Goal: Task Accomplishment & Management: Manage account settings

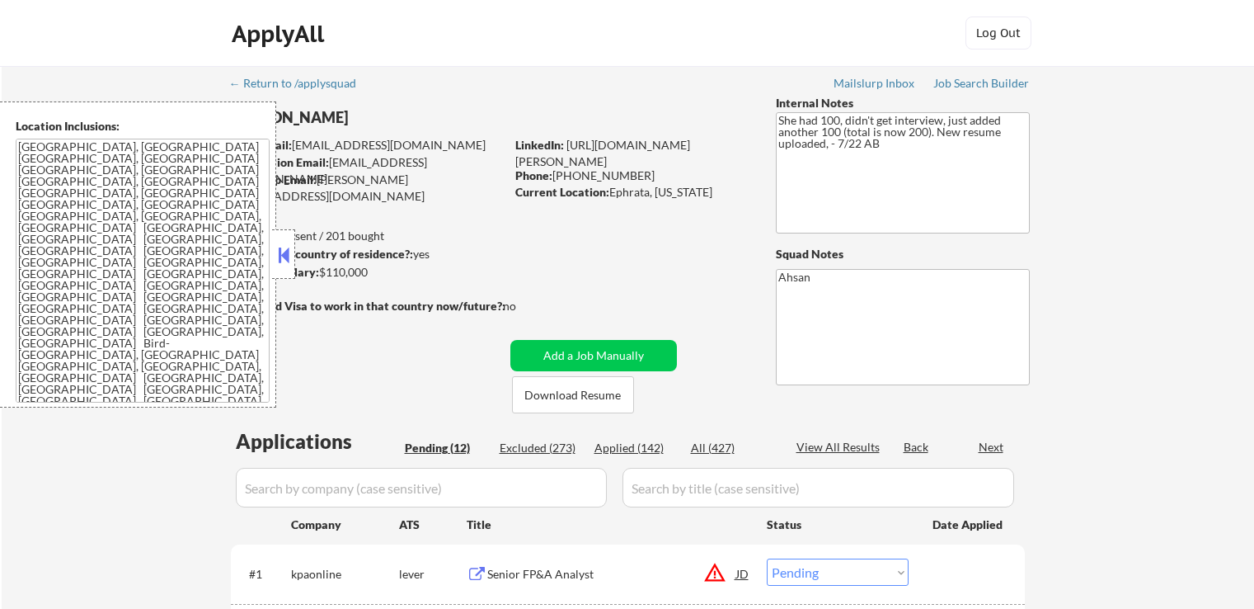
select select ""pending""
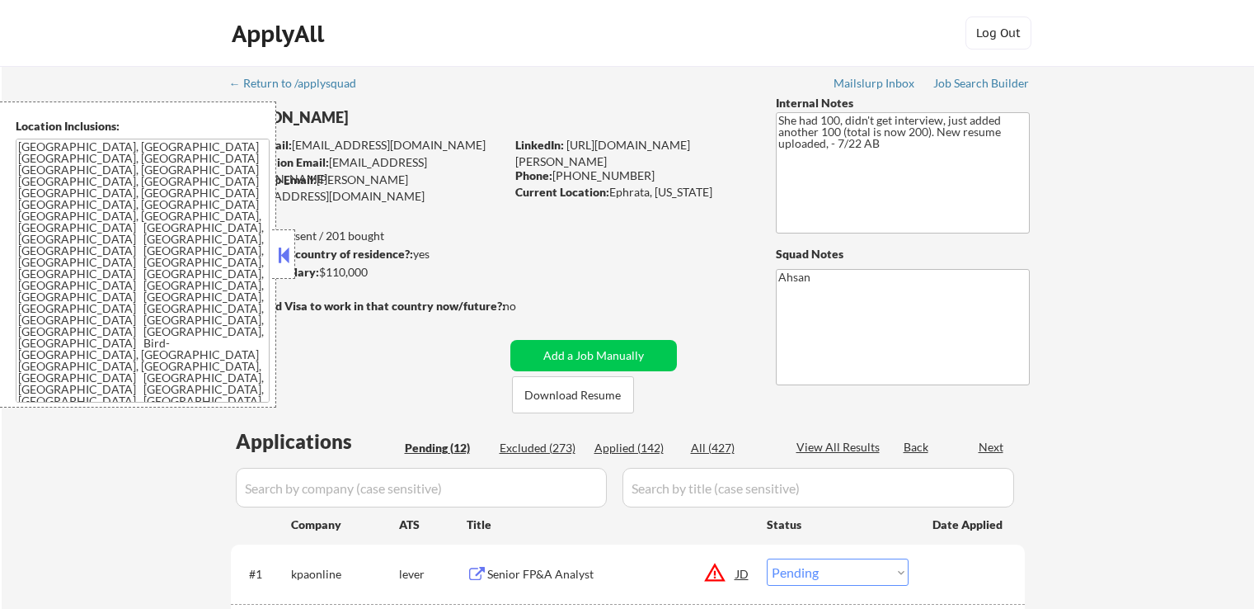
select select ""pending""
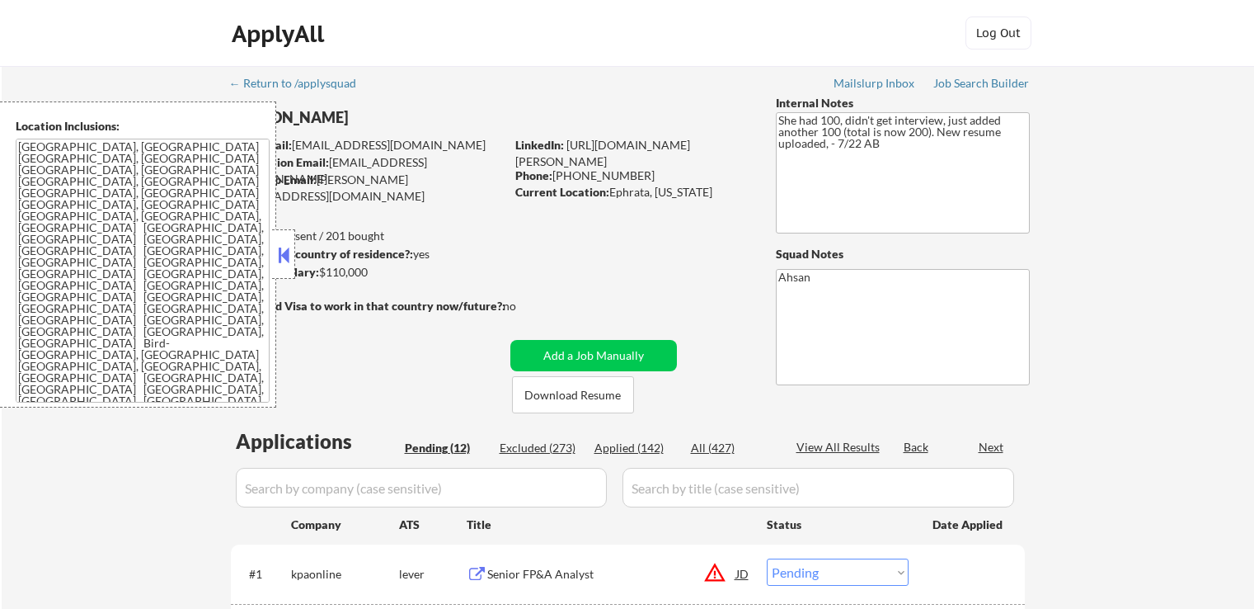
select select ""pending""
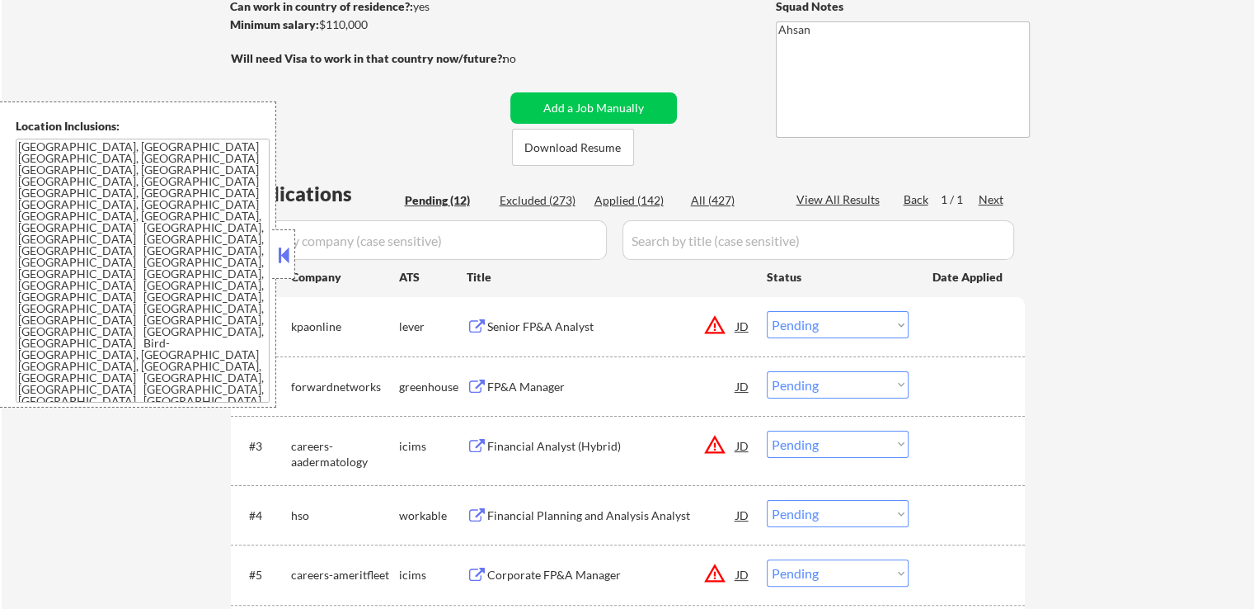
click at [531, 374] on div "FP&A Manager" at bounding box center [611, 386] width 249 height 30
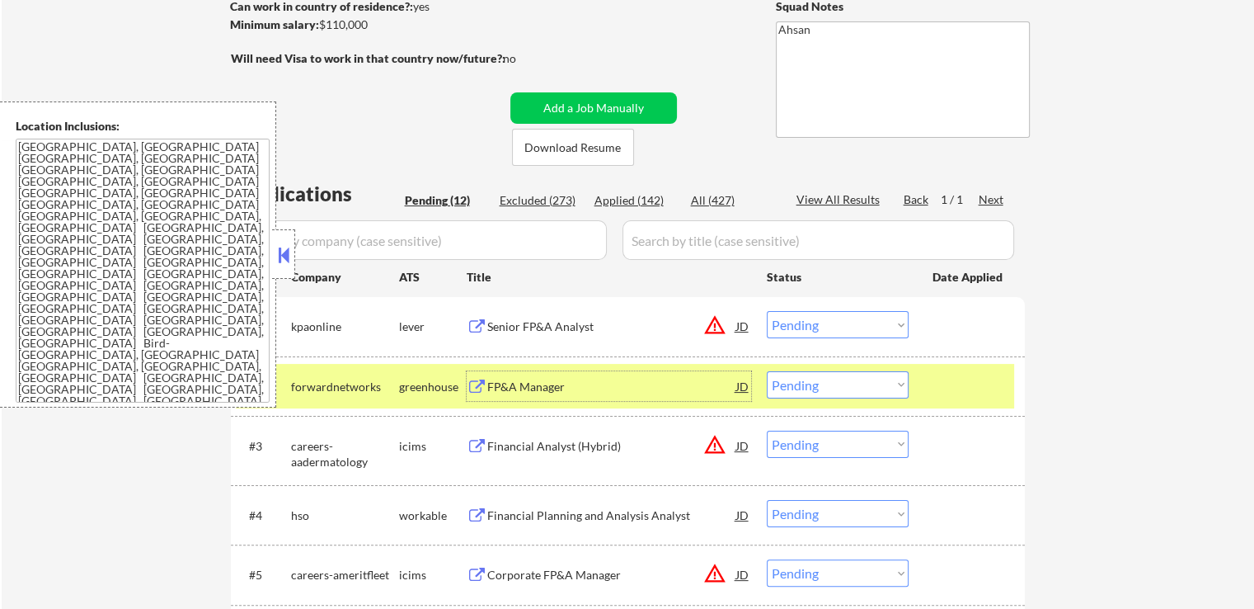
click at [550, 323] on div "Senior FP&A Analyst" at bounding box center [611, 326] width 249 height 16
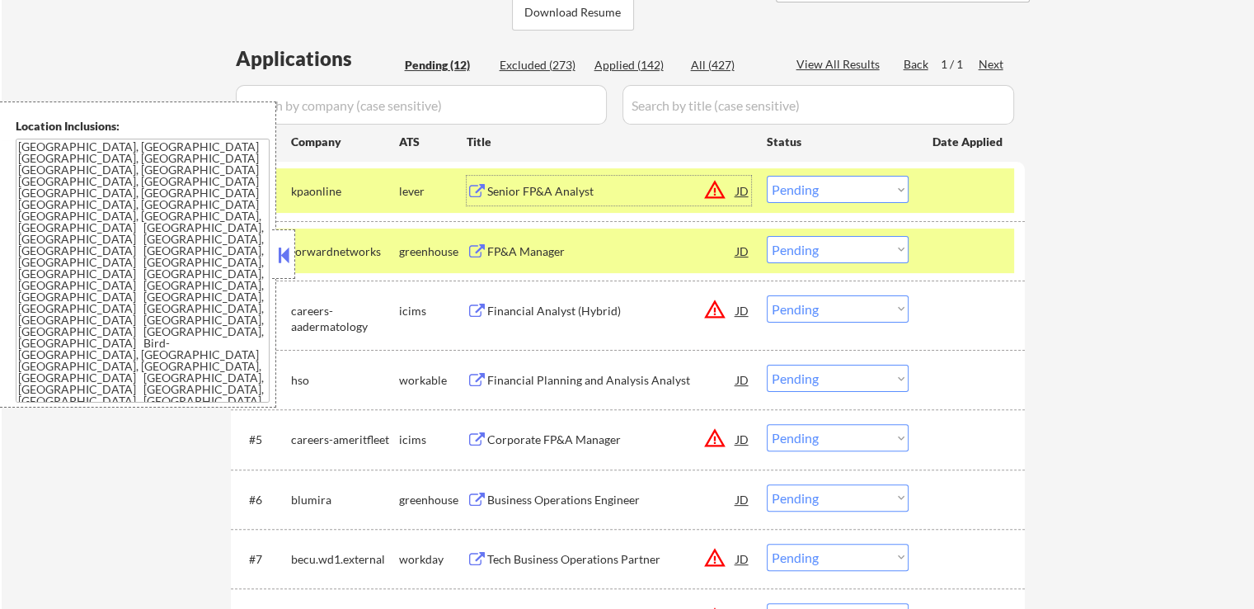
scroll to position [412, 0]
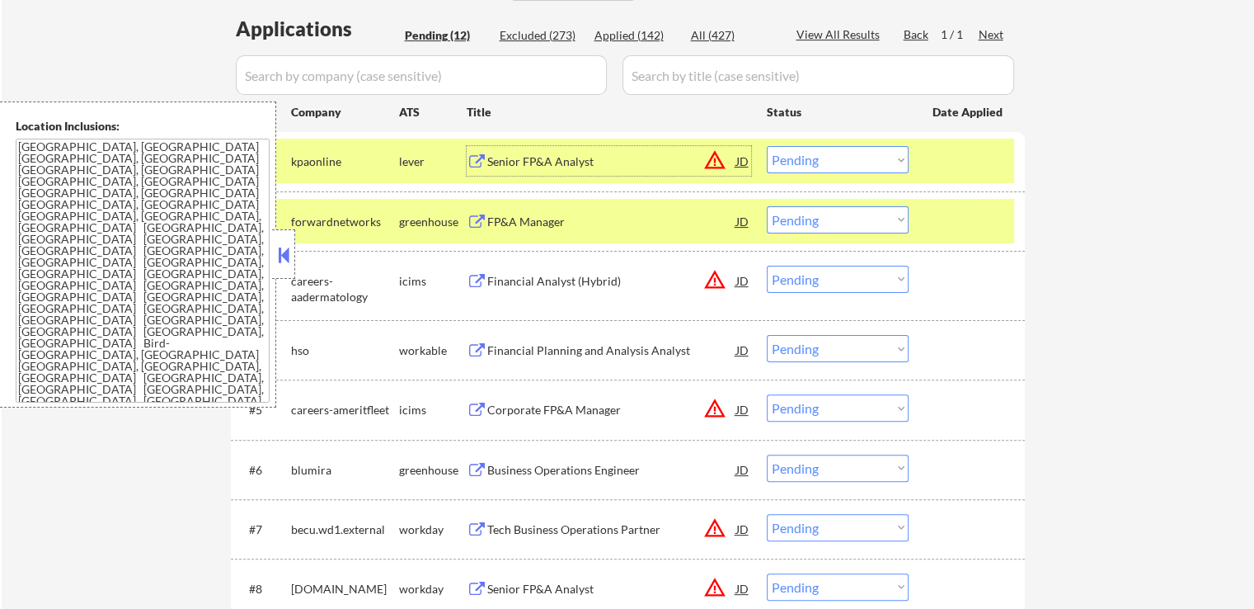
click at [830, 157] on select "Choose an option... Pending Applied Excluded (Questions) Excluded (Expired) Exc…" at bounding box center [838, 159] width 142 height 27
click at [767, 146] on select "Choose an option... Pending Applied Excluded (Questions) Excluded (Expired) Exc…" at bounding box center [838, 159] width 142 height 27
select select ""pending""
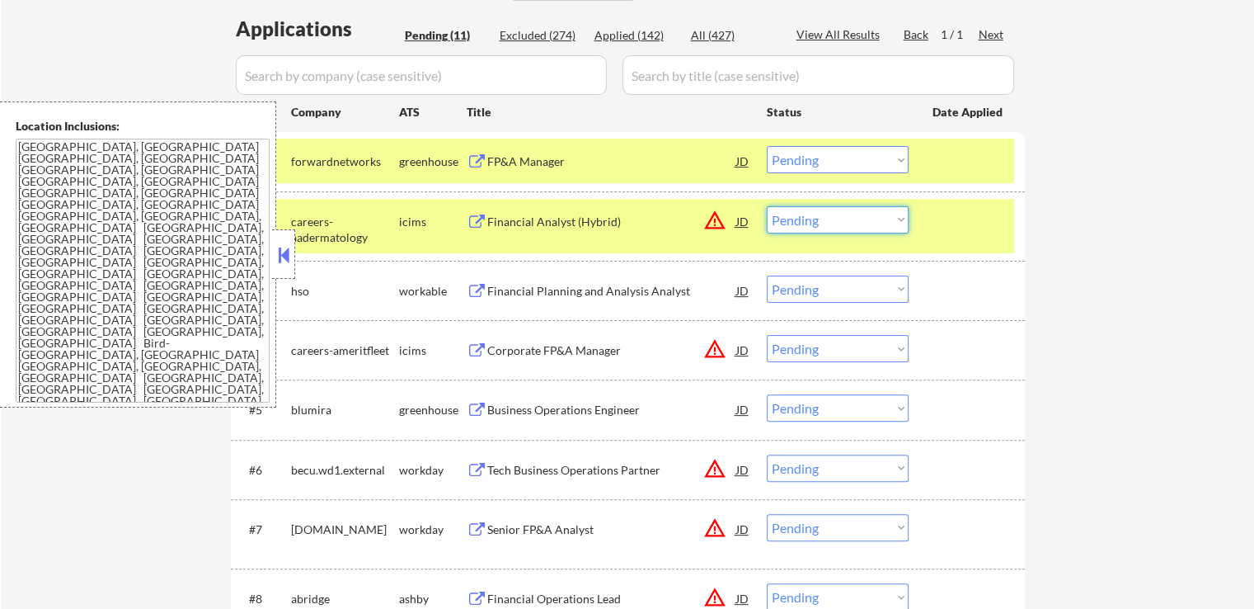
click at [844, 219] on select "Choose an option... Pending Applied Excluded (Questions) Excluded (Expired) Exc…" at bounding box center [838, 219] width 142 height 27
click at [767, 206] on select "Choose an option... Pending Applied Excluded (Questions) Excluded (Expired) Exc…" at bounding box center [838, 219] width 142 height 27
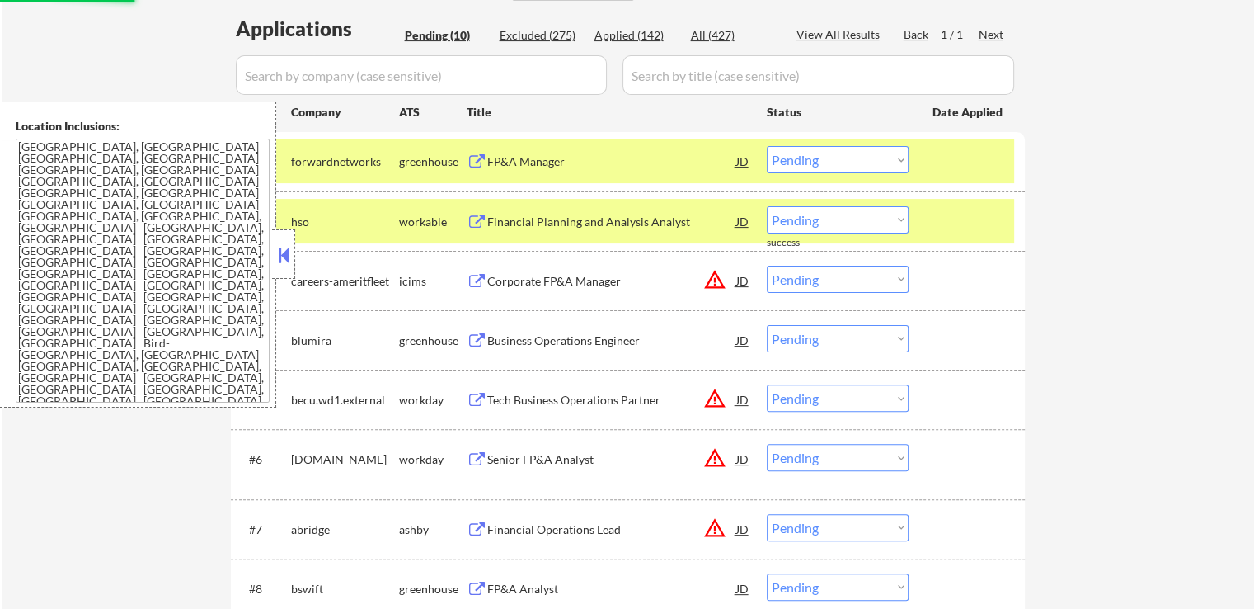
click at [552, 224] on div "Financial Planning and Analysis Analyst" at bounding box center [611, 222] width 249 height 16
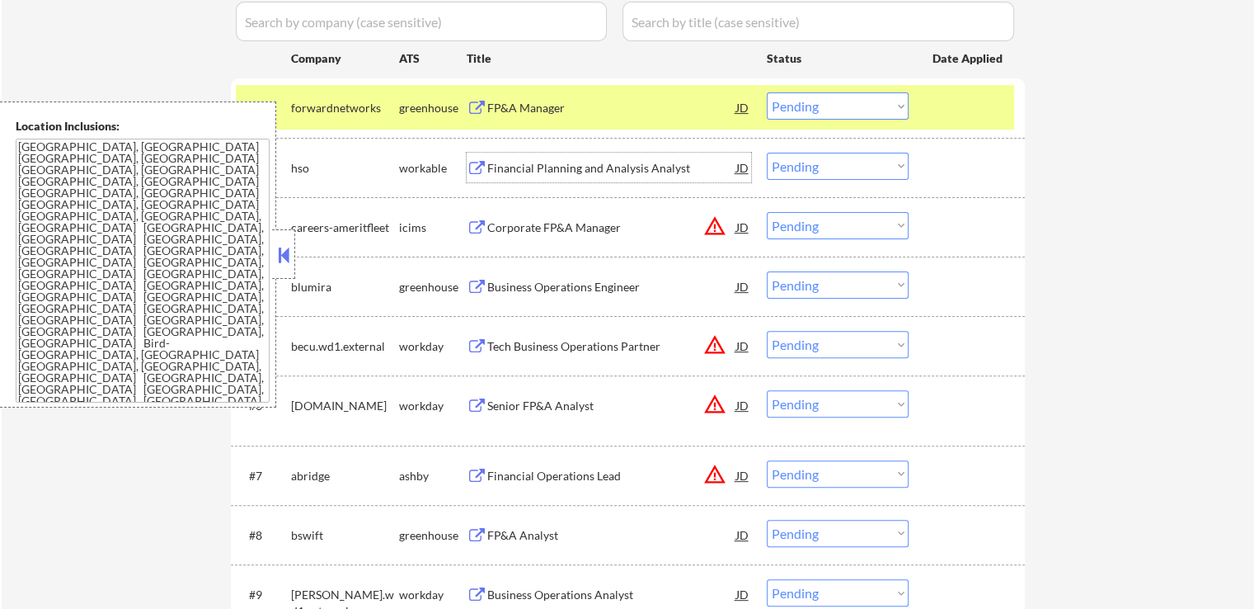
scroll to position [495, 0]
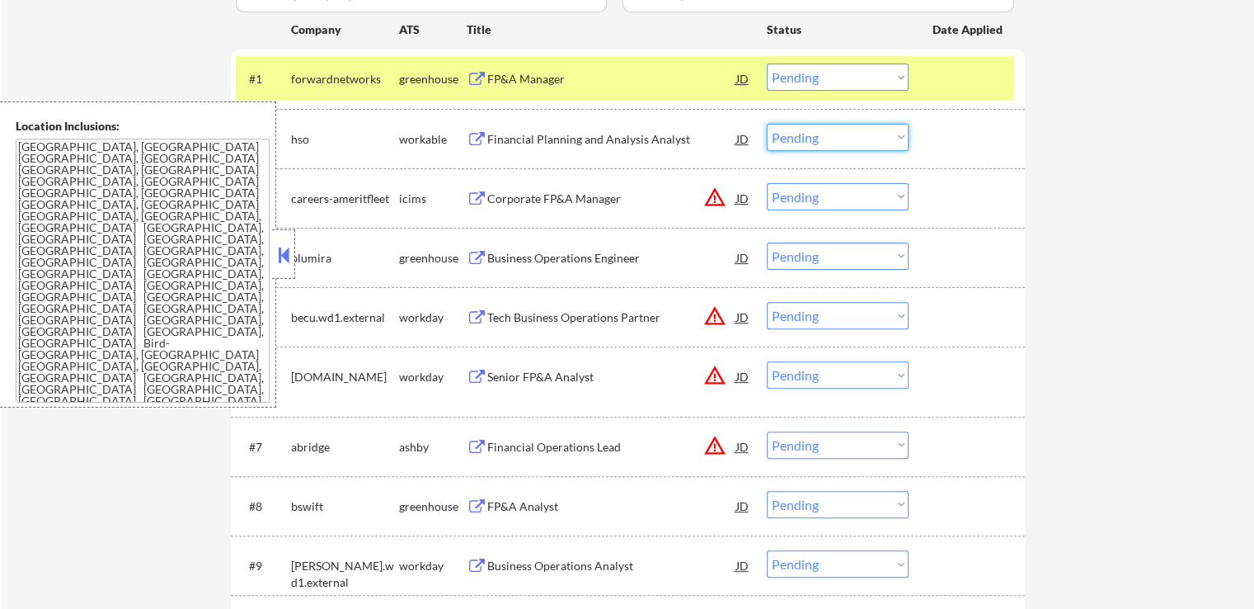
click at [821, 138] on select "Choose an option... Pending Applied Excluded (Questions) Excluded (Expired) Exc…" at bounding box center [838, 137] width 142 height 27
click at [767, 124] on select "Choose an option... Pending Applied Excluded (Questions) Excluded (Expired) Exc…" at bounding box center [838, 137] width 142 height 27
select select ""pending""
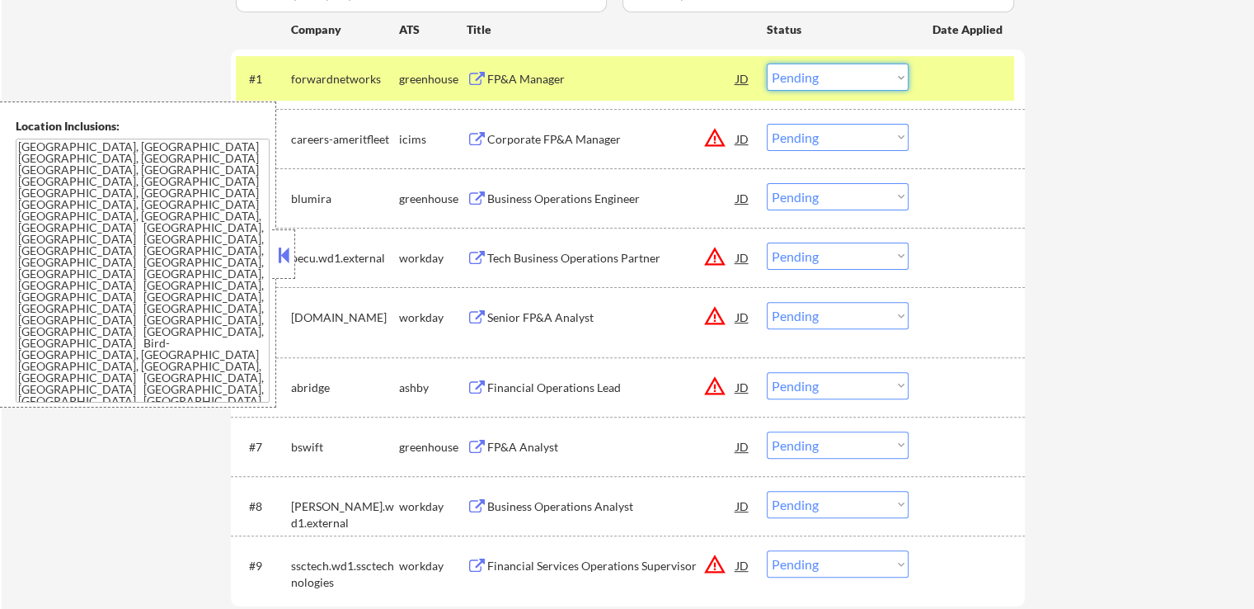
click at [815, 79] on select "Choose an option... Pending Applied Excluded (Questions) Excluded (Expired) Exc…" at bounding box center [838, 76] width 142 height 27
click at [767, 63] on select "Choose an option... Pending Applied Excluded (Questions) Excluded (Expired) Exc…" at bounding box center [838, 76] width 142 height 27
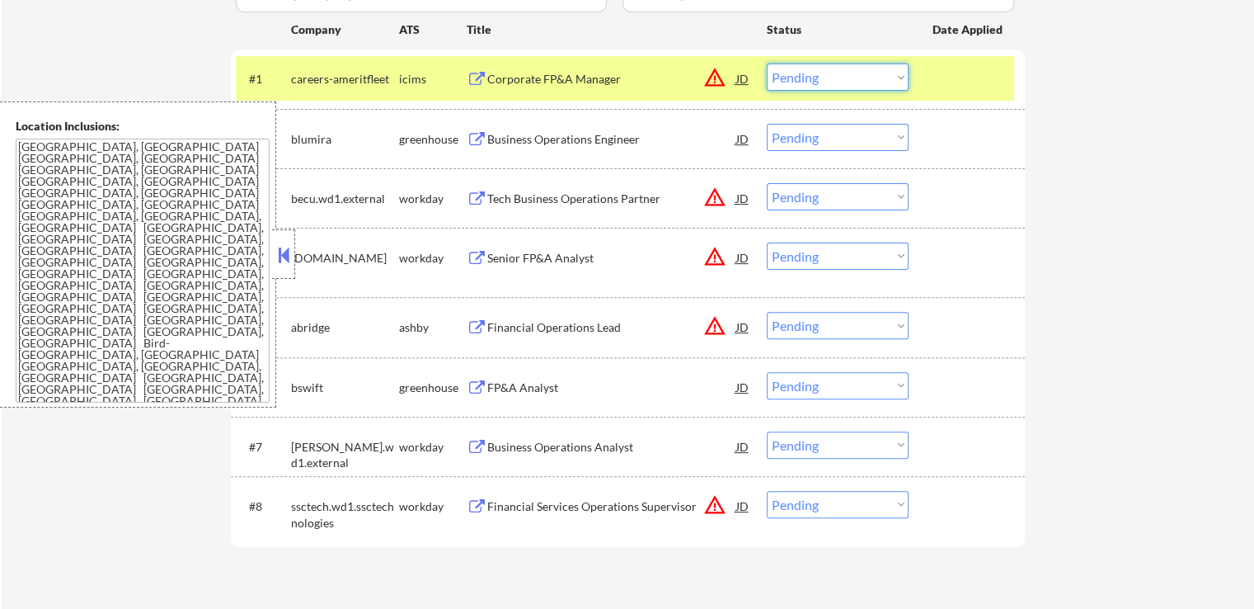
click at [827, 71] on select "Choose an option... Pending Applied Excluded (Questions) Excluded (Expired) Exc…" at bounding box center [838, 76] width 142 height 27
click at [767, 63] on select "Choose an option... Pending Applied Excluded (Questions) Excluded (Expired) Exc…" at bounding box center [838, 76] width 142 height 27
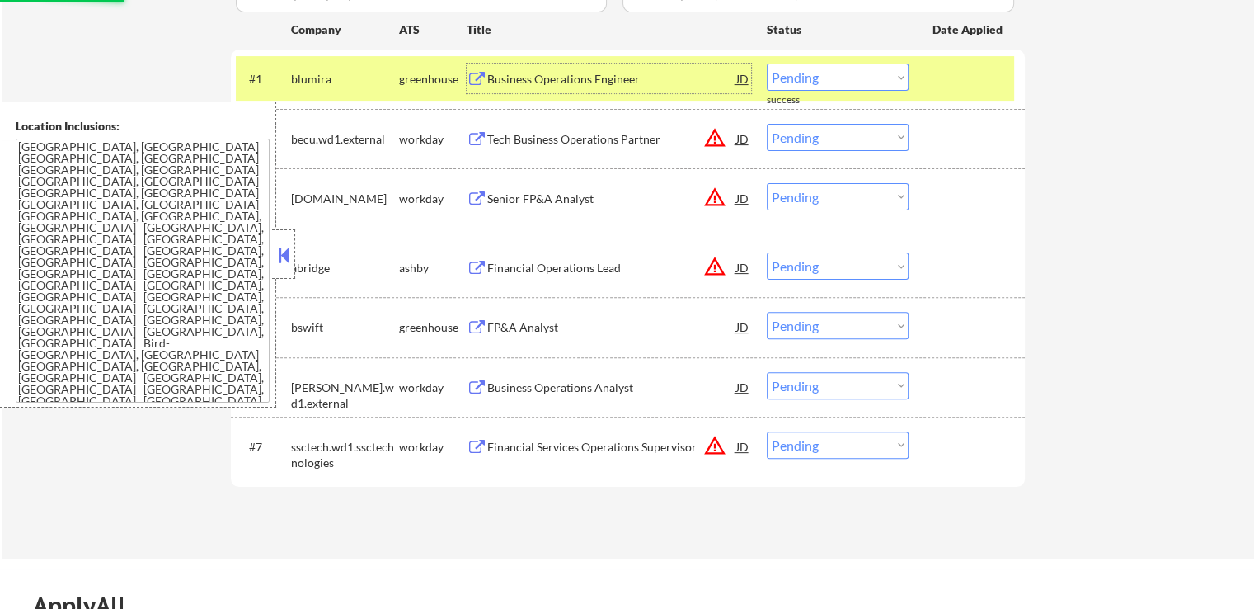
click at [508, 80] on div "Business Operations Engineer" at bounding box center [611, 79] width 249 height 16
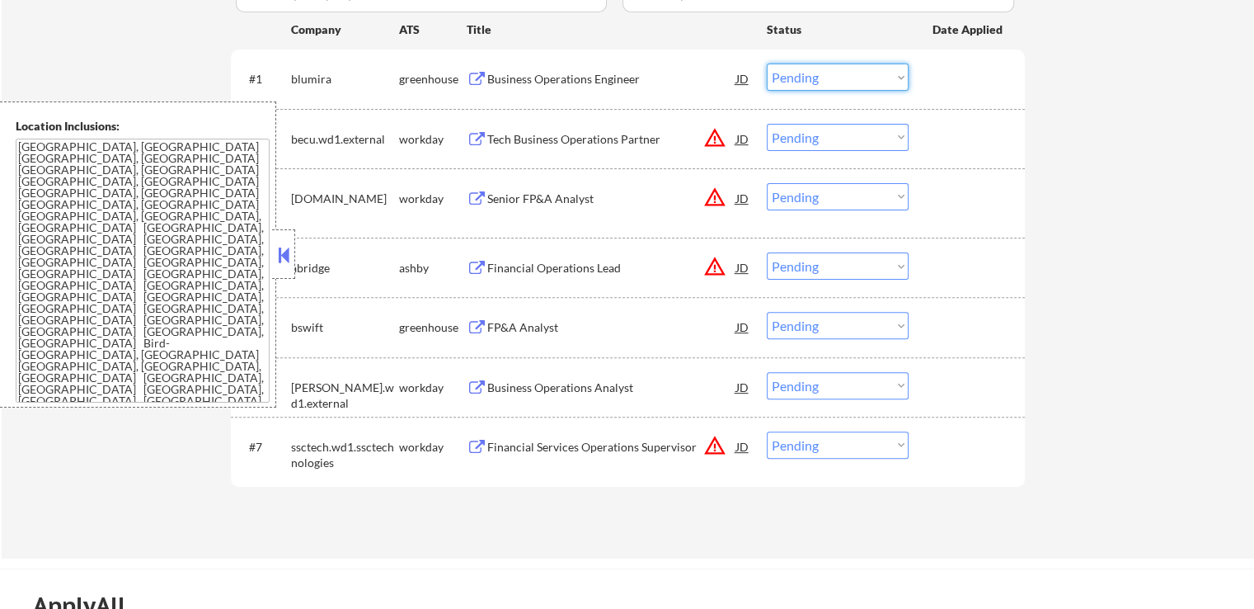
click at [831, 78] on select "Choose an option... Pending Applied Excluded (Questions) Excluded (Expired) Exc…" at bounding box center [838, 76] width 142 height 27
click at [767, 63] on select "Choose an option... Pending Applied Excluded (Questions) Excluded (Expired) Exc…" at bounding box center [838, 76] width 142 height 27
select select ""pending""
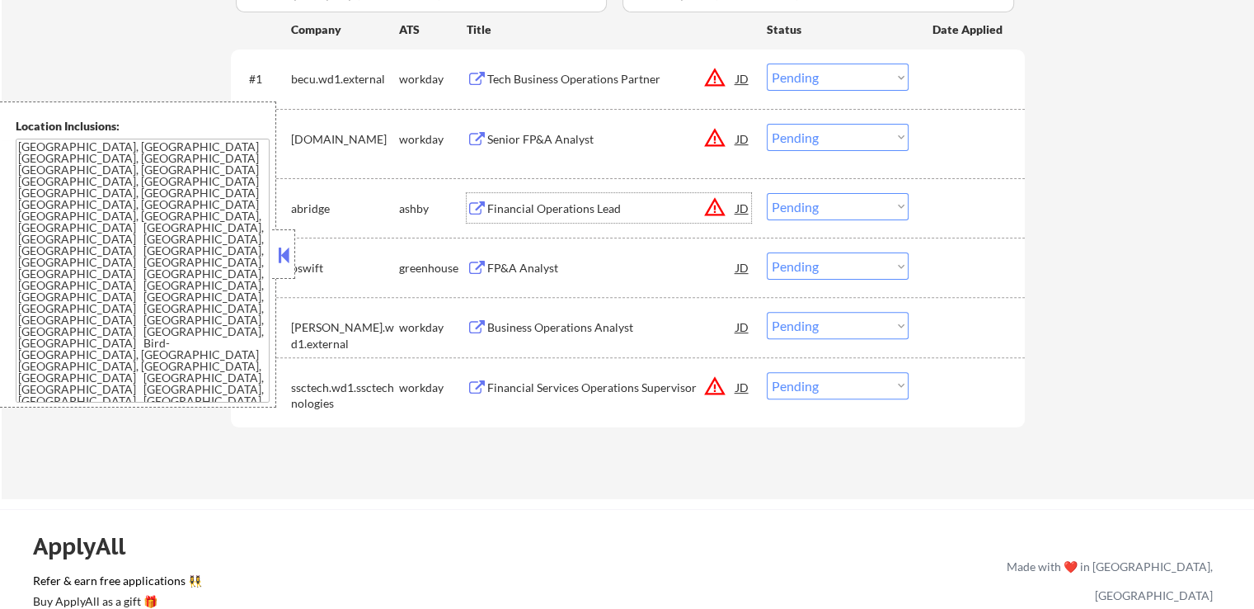
click at [543, 212] on div "Financial Operations Lead" at bounding box center [611, 208] width 249 height 16
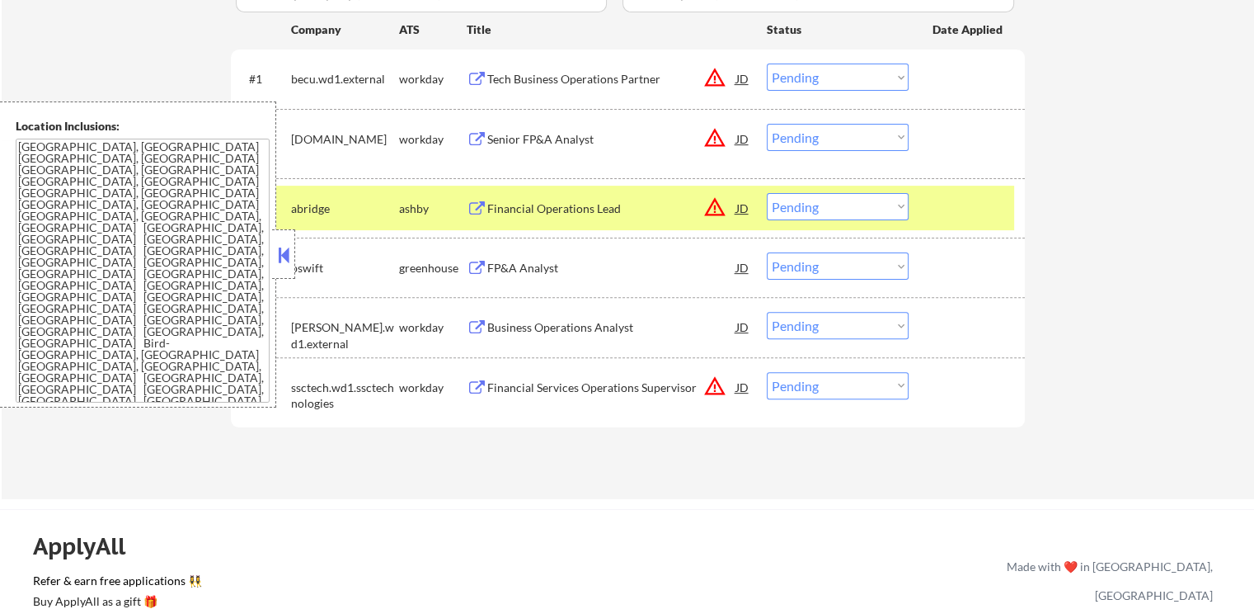
click at [501, 267] on div "FP&A Analyst" at bounding box center [611, 268] width 249 height 16
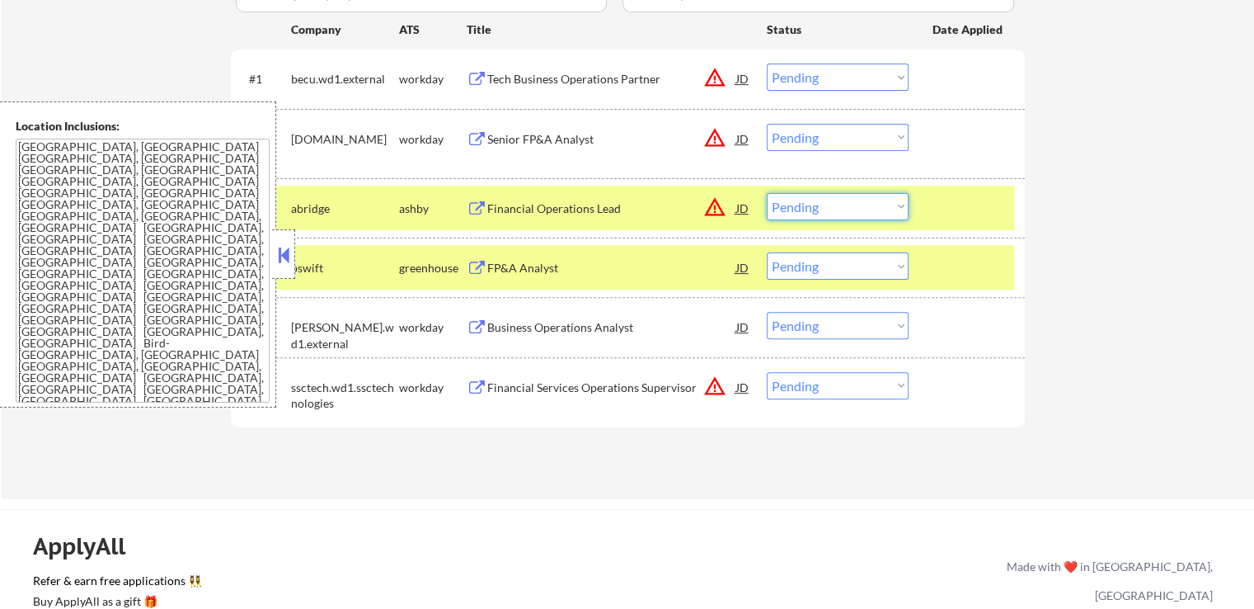
click at [841, 206] on select "Choose an option... Pending Applied Excluded (Questions) Excluded (Expired) Exc…" at bounding box center [838, 206] width 142 height 27
click at [767, 193] on select "Choose an option... Pending Applied Excluded (Questions) Excluded (Expired) Exc…" at bounding box center [838, 206] width 142 height 27
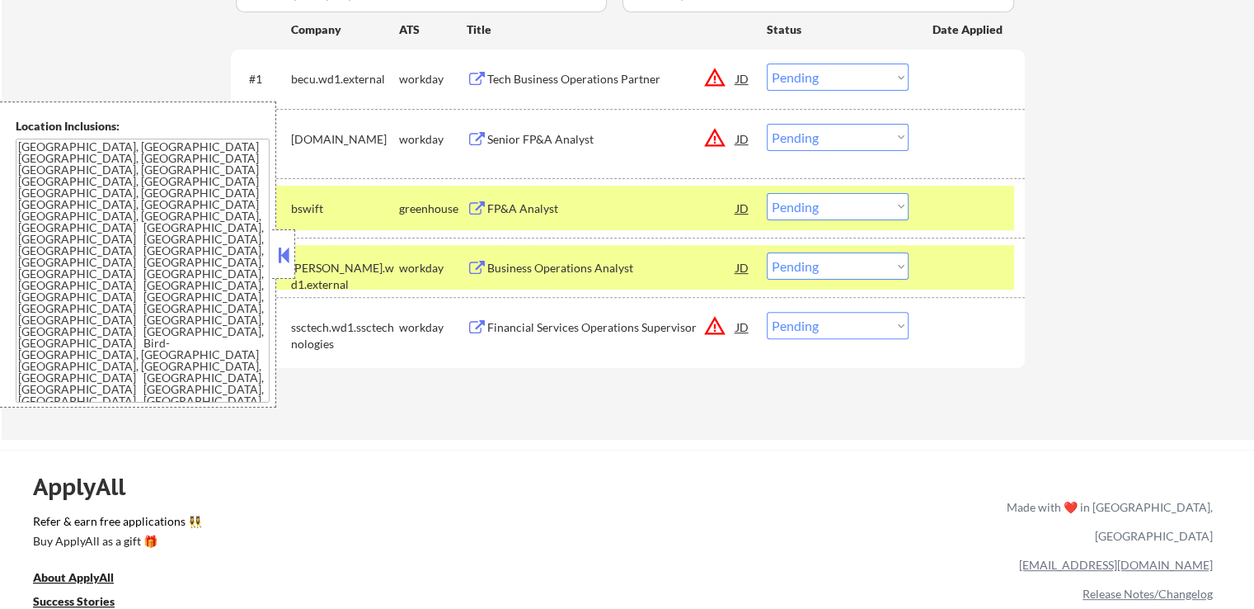
click at [818, 213] on select "Choose an option... Pending Applied Excluded (Questions) Excluded (Expired) Exc…" at bounding box center [838, 206] width 142 height 27
click at [767, 193] on select "Choose an option... Pending Applied Excluded (Questions) Excluded (Expired) Exc…" at bounding box center [838, 206] width 142 height 27
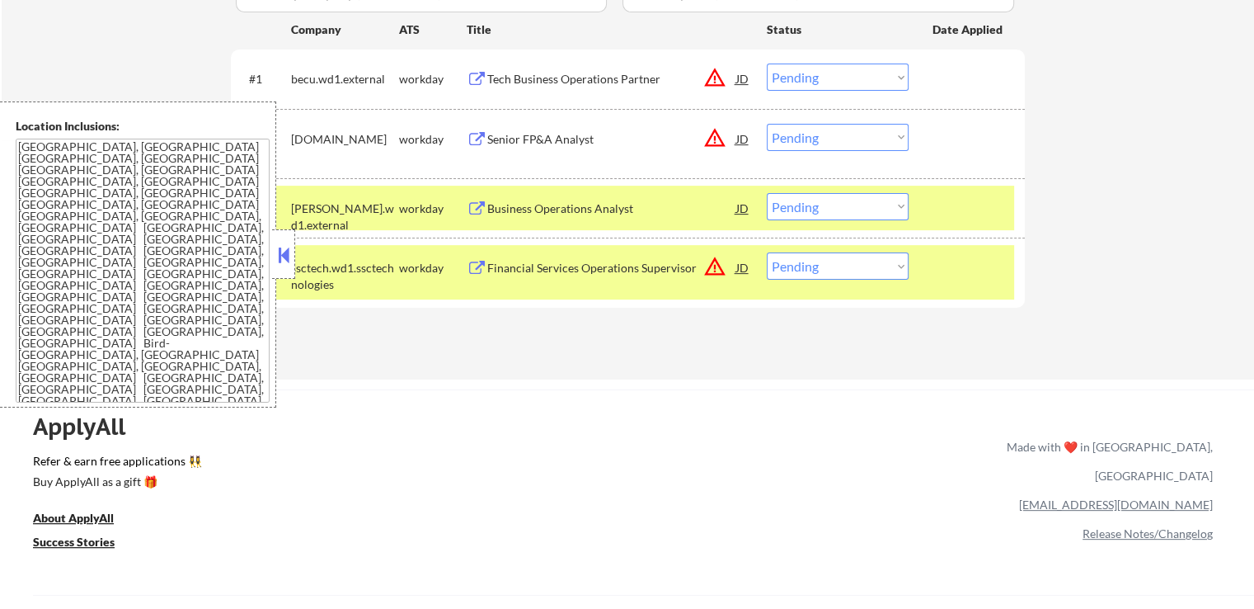
click at [531, 205] on div "Business Operations Analyst" at bounding box center [611, 208] width 249 height 16
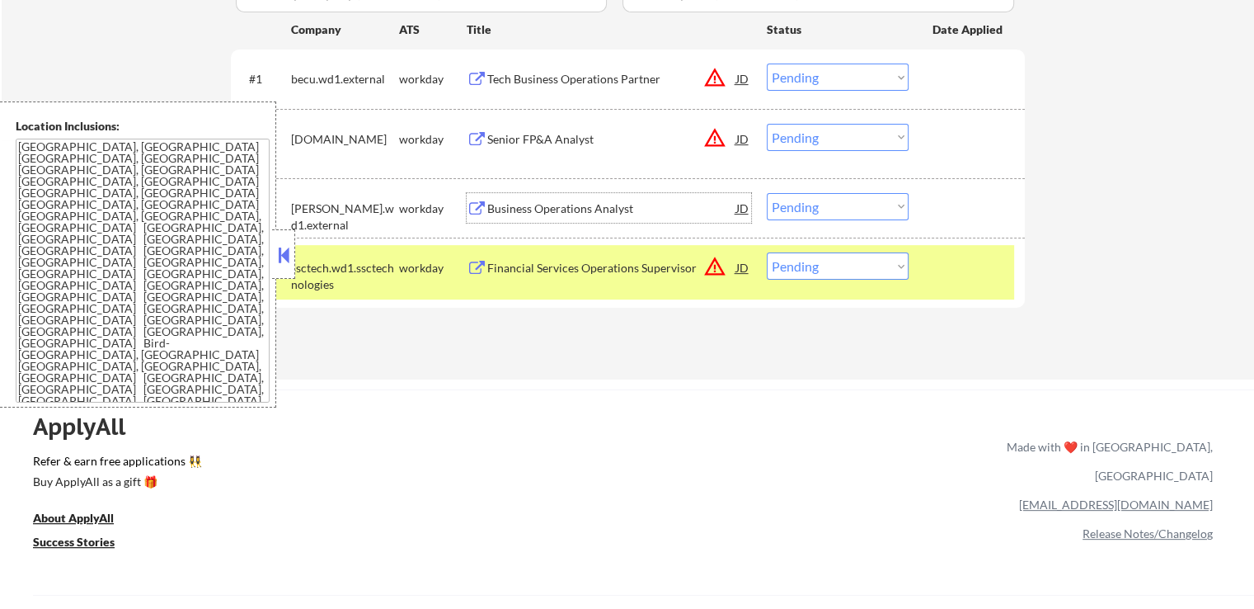
click at [835, 196] on select "Choose an option... Pending Applied Excluded (Questions) Excluded (Expired) Exc…" at bounding box center [838, 206] width 142 height 27
click at [767, 193] on select "Choose an option... Pending Applied Excluded (Questions) Excluded (Expired) Exc…" at bounding box center [838, 206] width 142 height 27
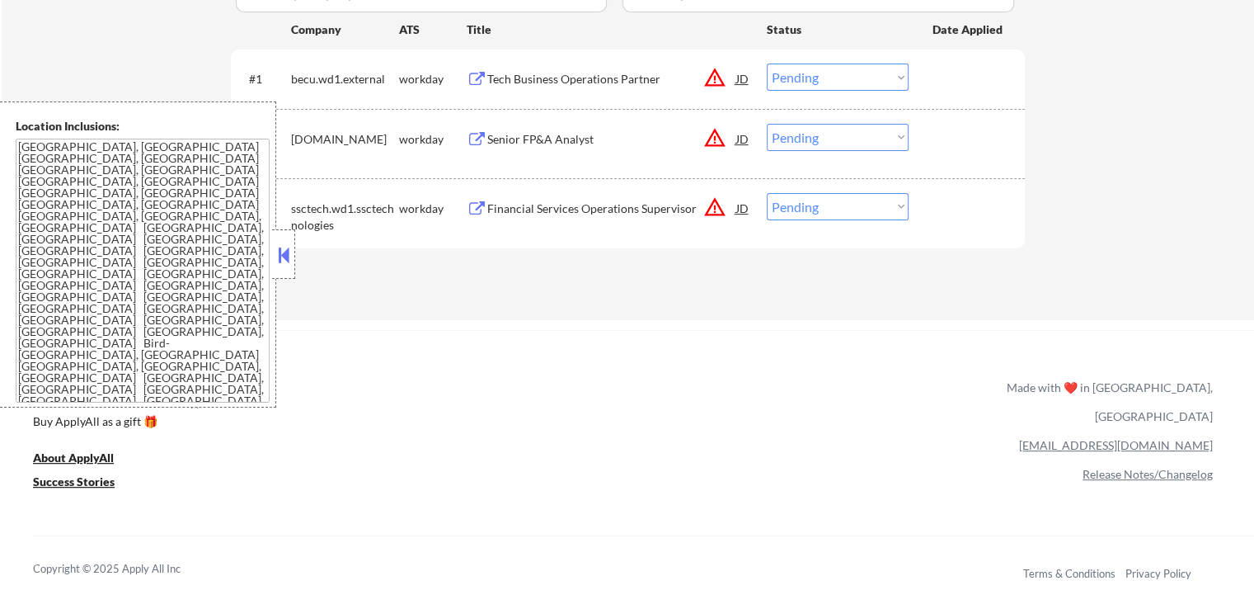
click at [557, 206] on div "Financial Services Operations Supervisor" at bounding box center [611, 208] width 249 height 16
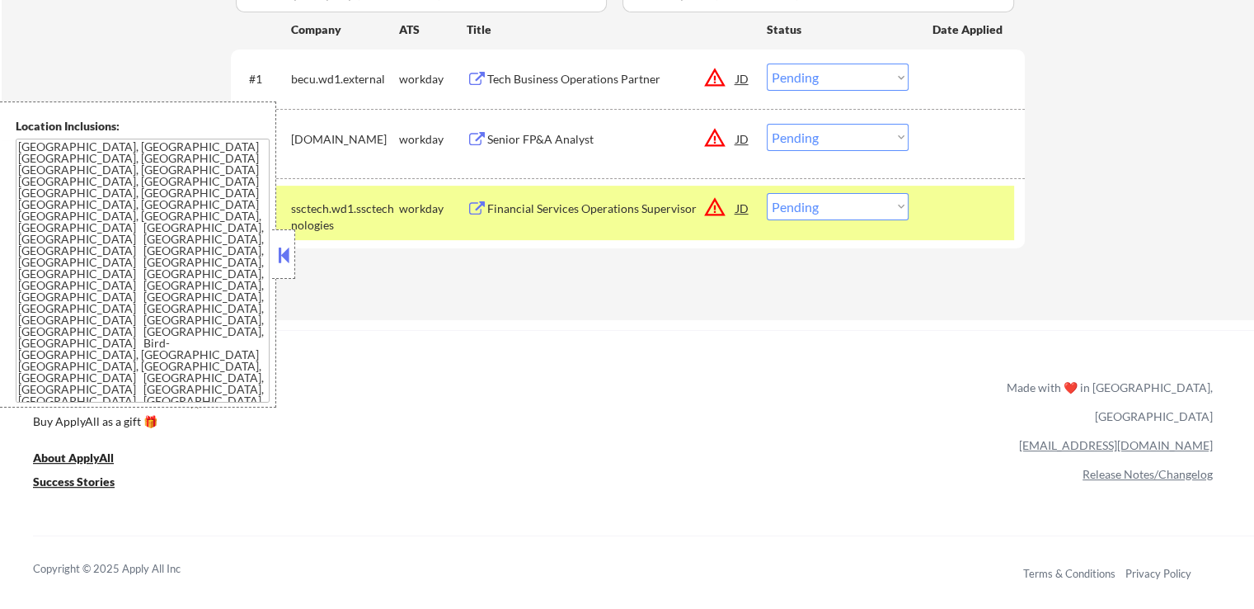
drag, startPoint x: 549, startPoint y: 147, endPoint x: 571, endPoint y: 102, distance: 49.4
click at [548, 146] on div "Senior FP&A Analyst" at bounding box center [611, 139] width 249 height 30
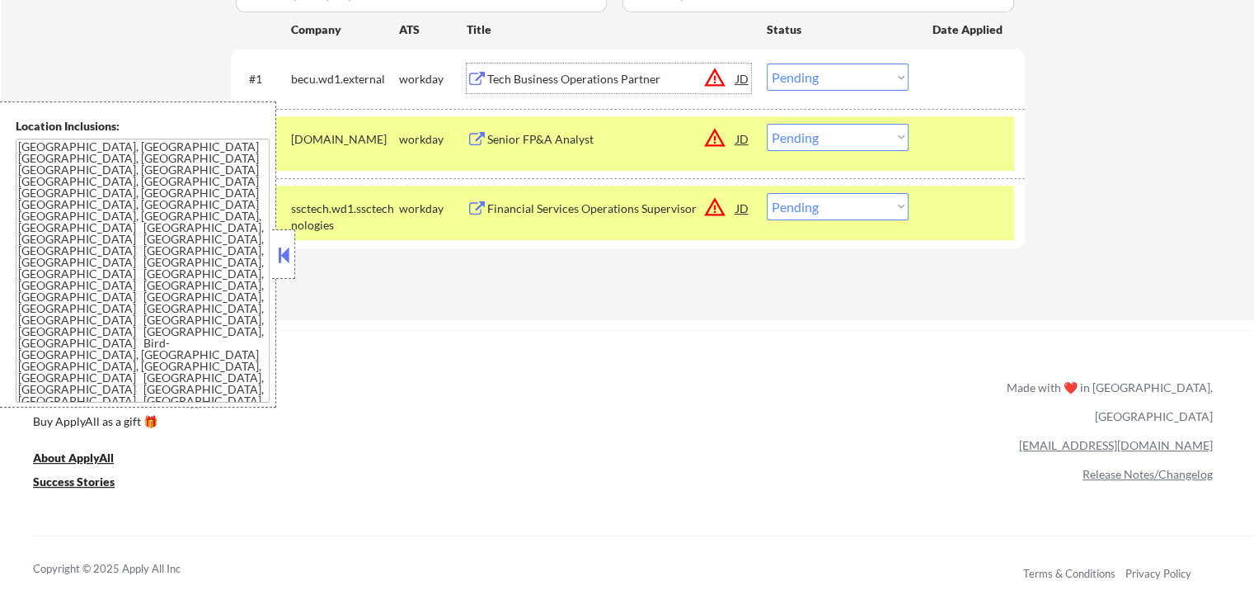
click at [575, 71] on div "Tech Business Operations Partner" at bounding box center [611, 79] width 249 height 16
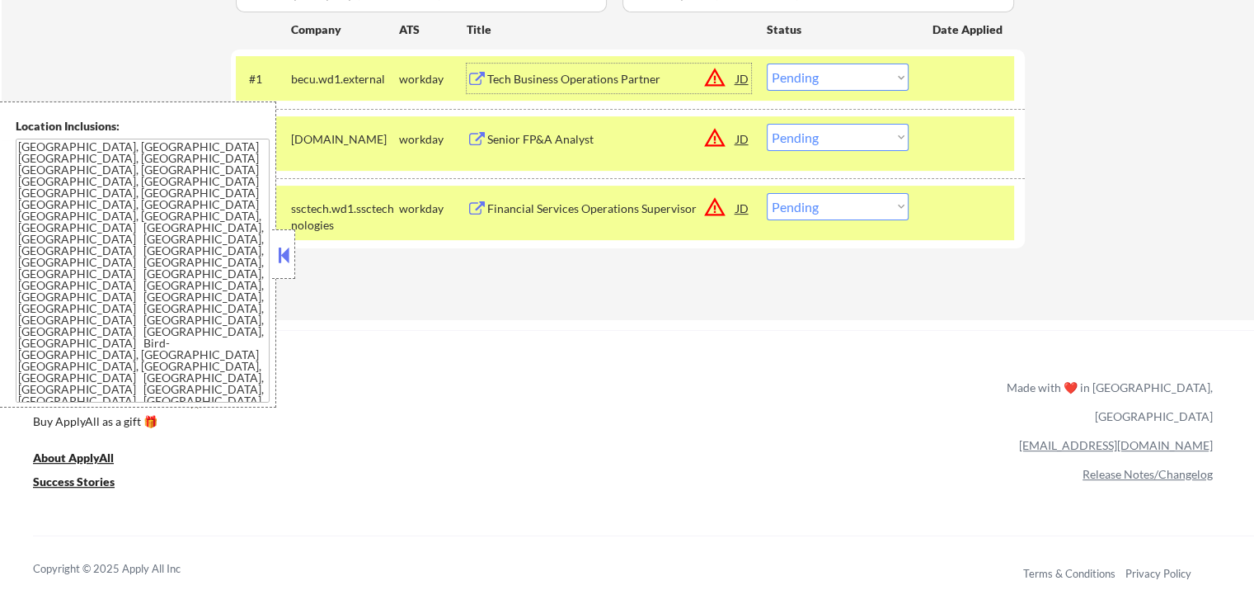
click at [815, 215] on select "Choose an option... Pending Applied Excluded (Questions) Excluded (Expired) Exc…" at bounding box center [838, 206] width 142 height 27
select select ""excluded__location_""
click at [767, 193] on select "Choose an option... Pending Applied Excluded (Questions) Excluded (Expired) Exc…" at bounding box center [838, 206] width 142 height 27
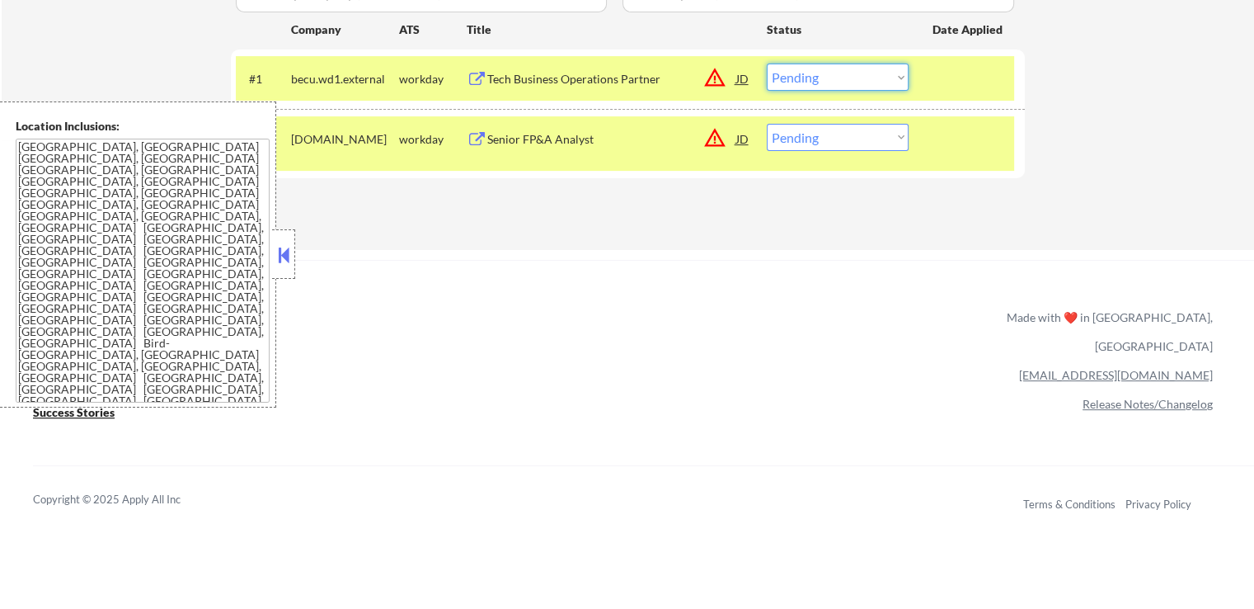
click at [806, 78] on select "Choose an option... Pending Applied Excluded (Questions) Excluded (Expired) Exc…" at bounding box center [838, 76] width 142 height 27
click at [767, 63] on select "Choose an option... Pending Applied Excluded (Questions) Excluded (Expired) Exc…" at bounding box center [838, 76] width 142 height 27
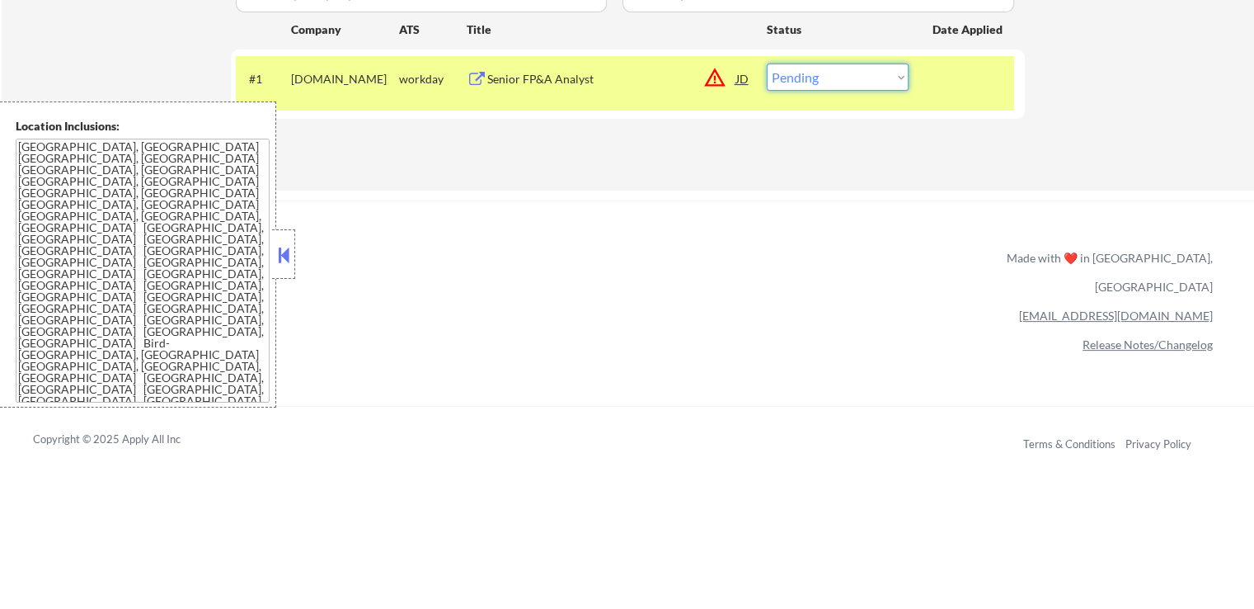
click at [837, 83] on select "Choose an option... Pending Applied Excluded (Questions) Excluded (Expired) Exc…" at bounding box center [838, 76] width 142 height 27
select select ""excluded__salary_""
click at [767, 63] on select "Choose an option... Pending Applied Excluded (Questions) Excluded (Expired) Exc…" at bounding box center [838, 76] width 142 height 27
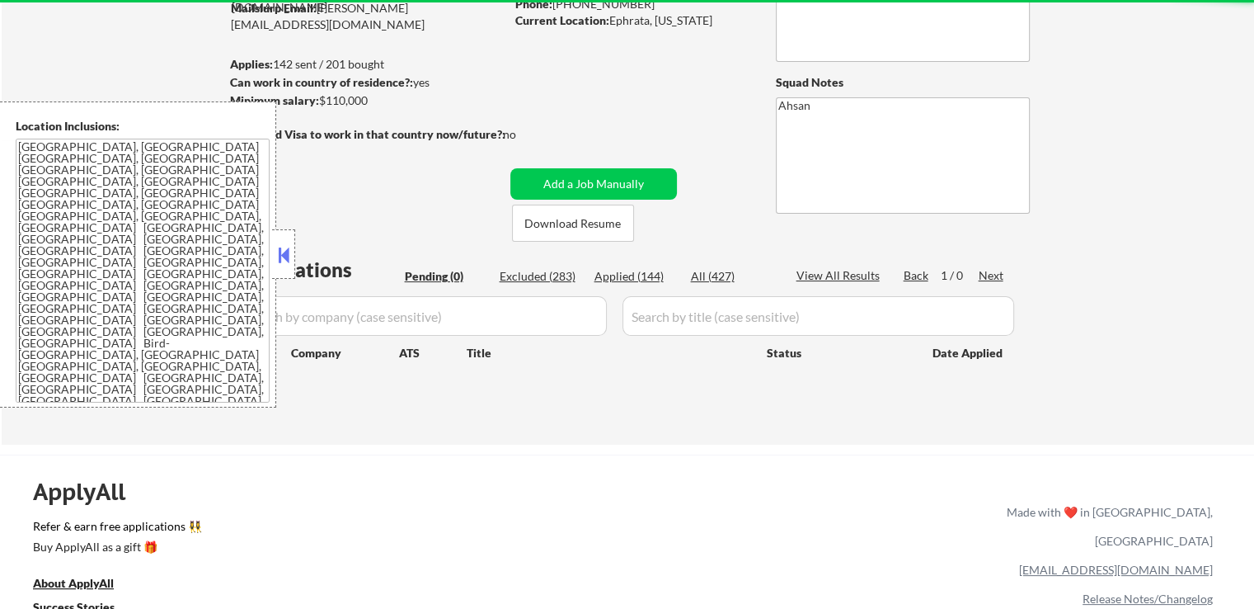
scroll to position [165, 0]
